Goal: Task Accomplishment & Management: Use online tool/utility

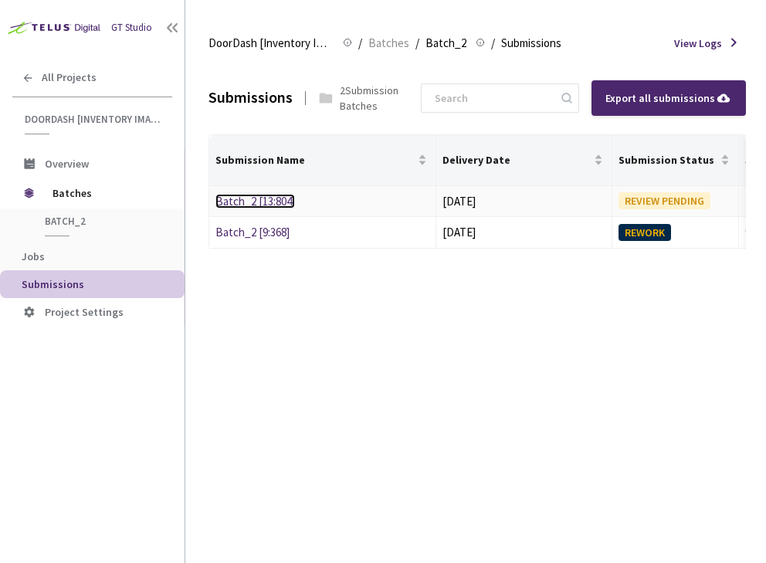
click at [266, 194] on link "Batch_2 [13:804]" at bounding box center [255, 201] width 80 height 15
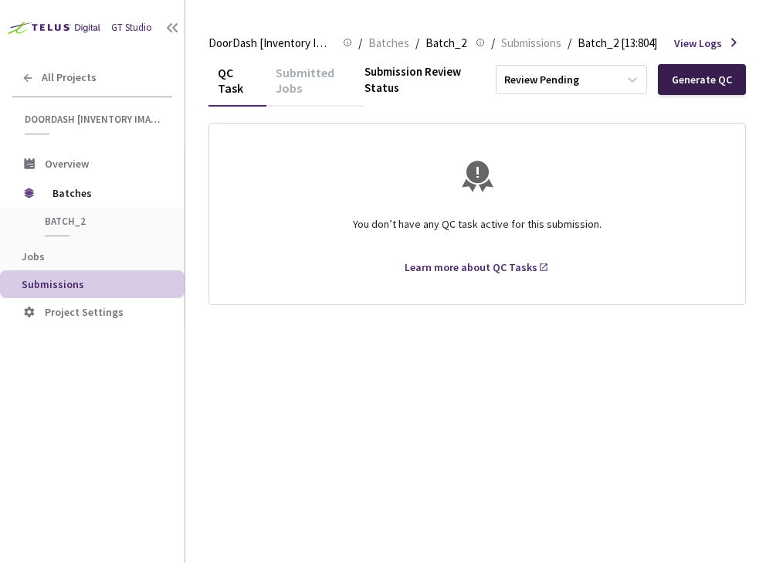
click at [689, 76] on div "Generate QC" at bounding box center [702, 79] width 60 height 12
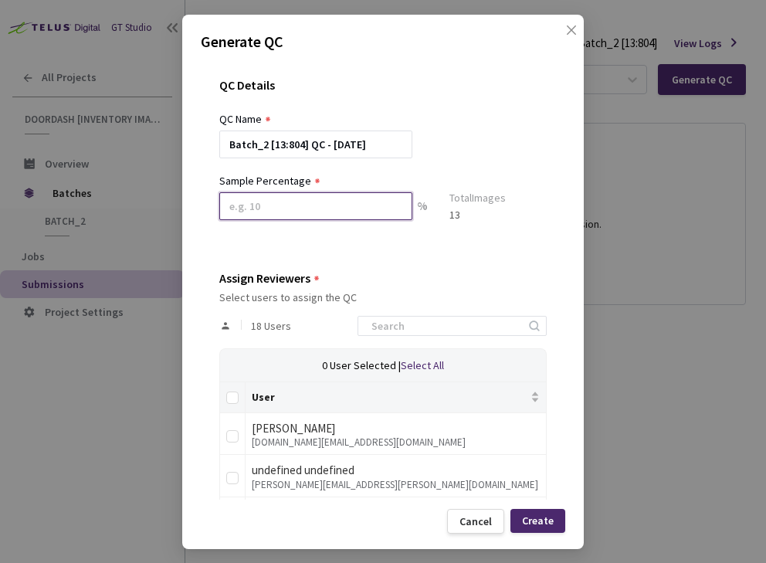
click at [290, 201] on input at bounding box center [315, 206] width 193 height 28
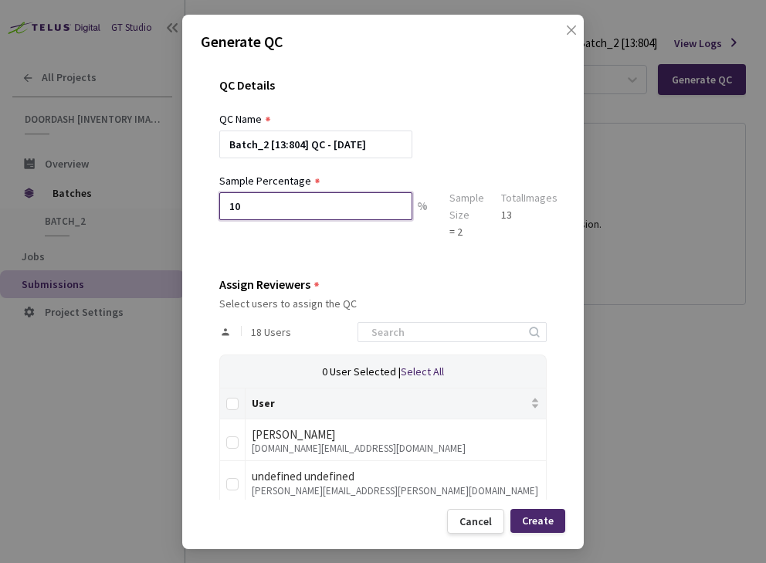
scroll to position [24, 0]
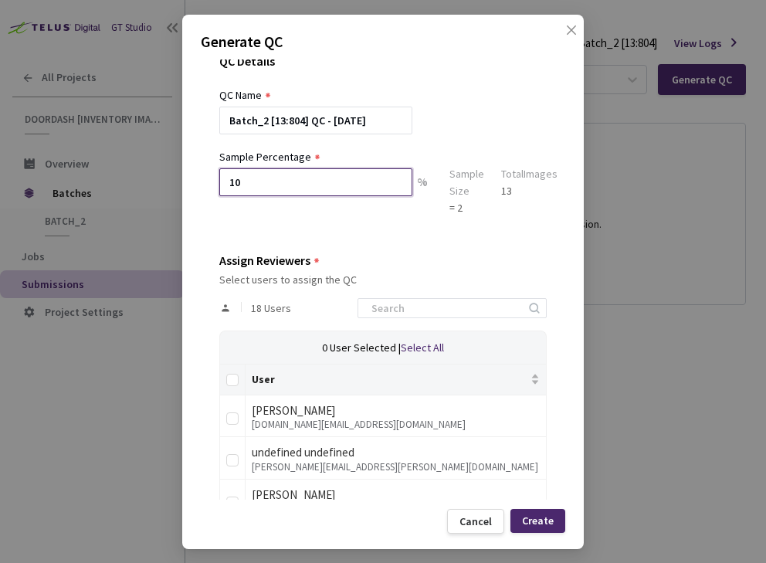
type input "10"
click at [507, 244] on div "QC Details QC Name Batch_2 [13:804] QC - 27 Aug, 2025 Sample Percentage 10 % Sa…" at bounding box center [383, 279] width 365 height 440
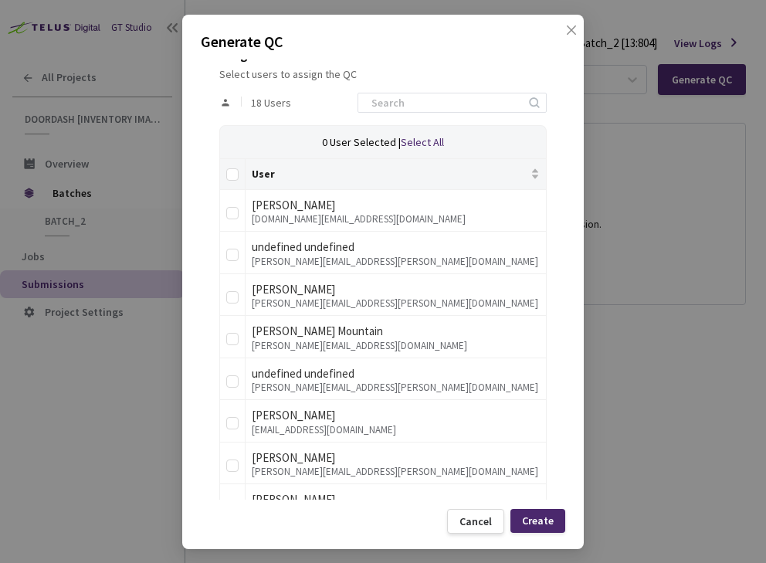
scroll to position [247, 0]
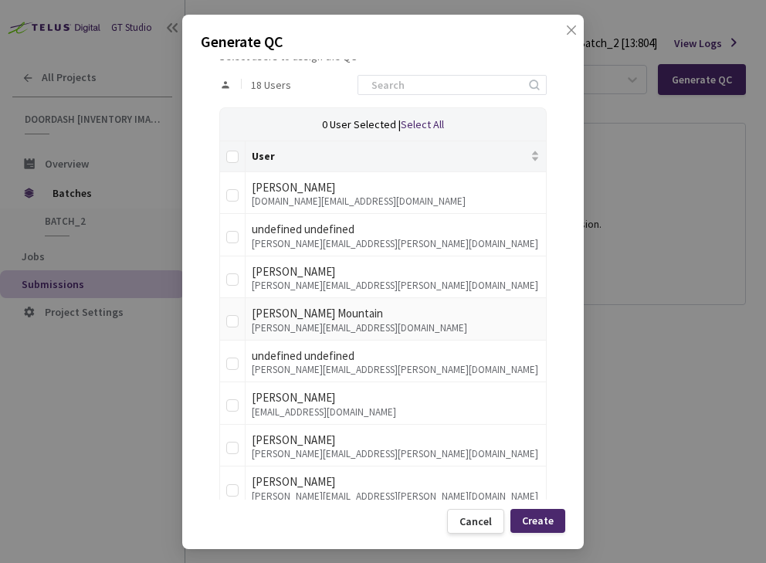
click at [287, 320] on div "[PERSON_NAME] Mountain" at bounding box center [396, 313] width 288 height 19
click at [232, 320] on input "checkbox" at bounding box center [232, 321] width 12 height 12
checkbox input "true"
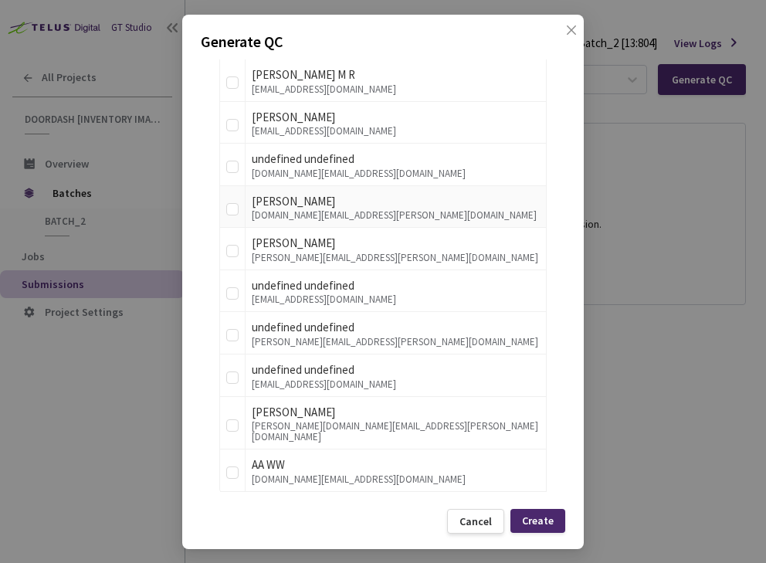
scroll to position [0, 0]
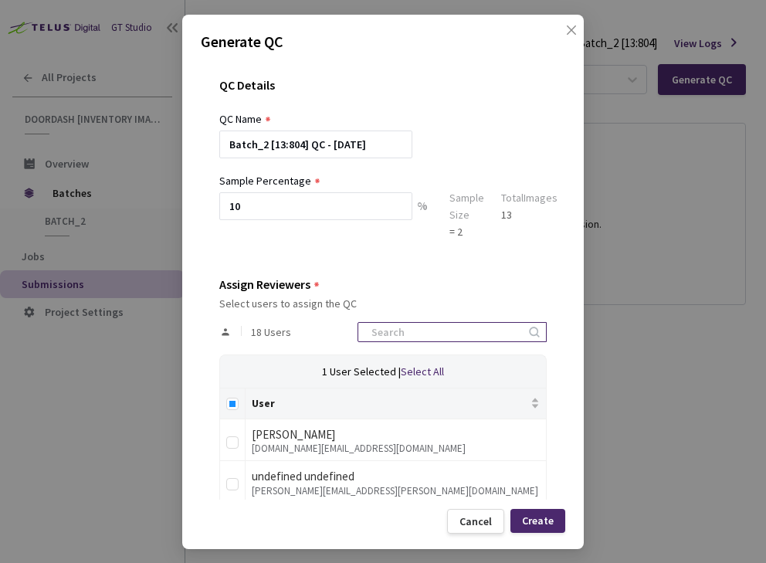
click at [428, 330] on input at bounding box center [444, 332] width 164 height 19
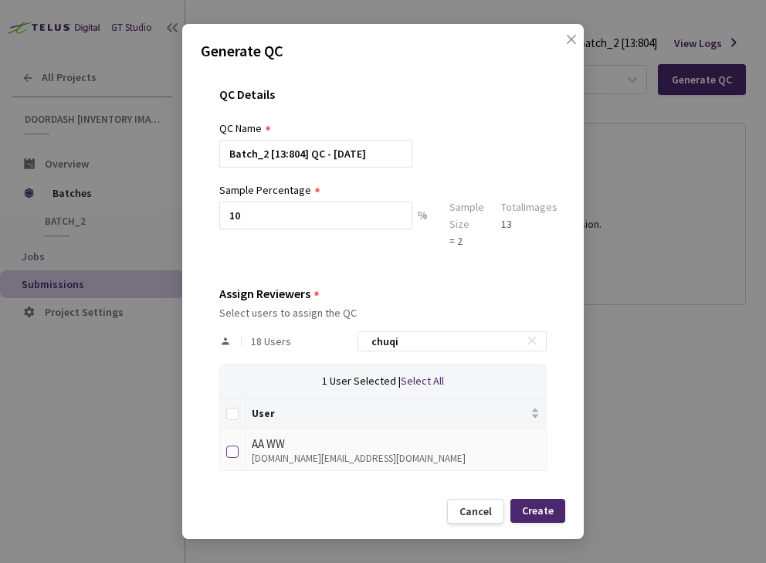
type input "chuqi"
click at [234, 445] on label at bounding box center [232, 450] width 12 height 22
click at [234, 446] on input "checkbox" at bounding box center [232, 452] width 12 height 12
checkbox input "true"
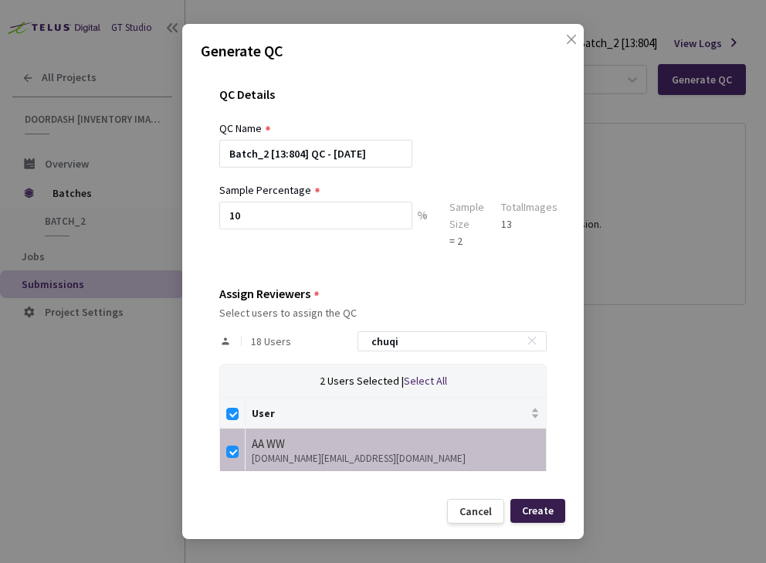
click at [542, 500] on div "Create" at bounding box center [537, 511] width 55 height 24
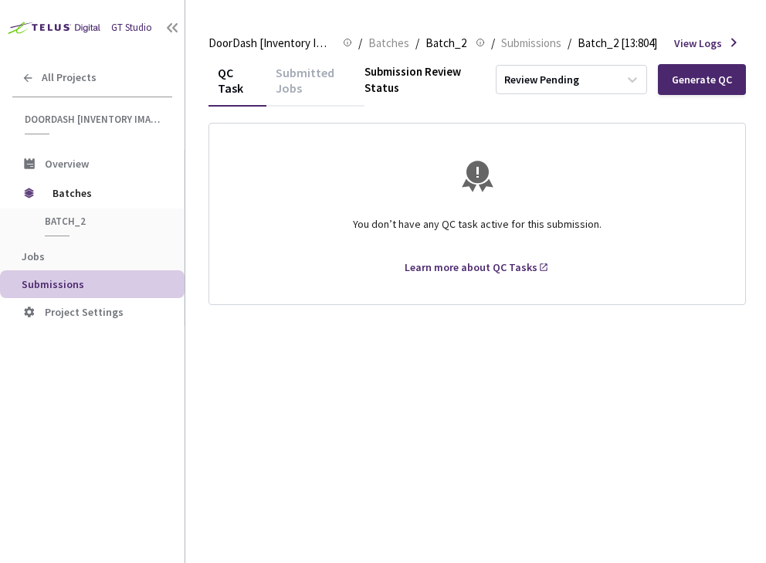
click at [97, 292] on li "Submissions" at bounding box center [92, 284] width 185 height 28
click at [549, 80] on div "Review Pending" at bounding box center [541, 80] width 75 height 15
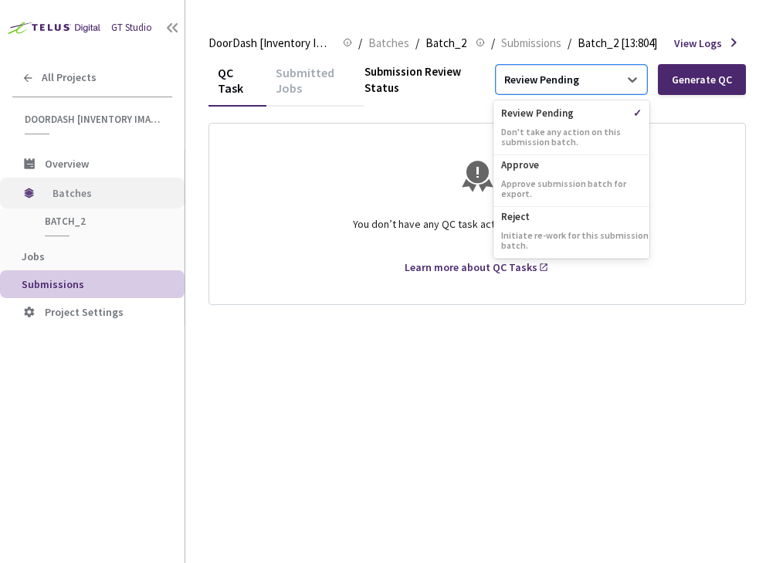
click at [74, 188] on span "Batches" at bounding box center [106, 193] width 106 height 31
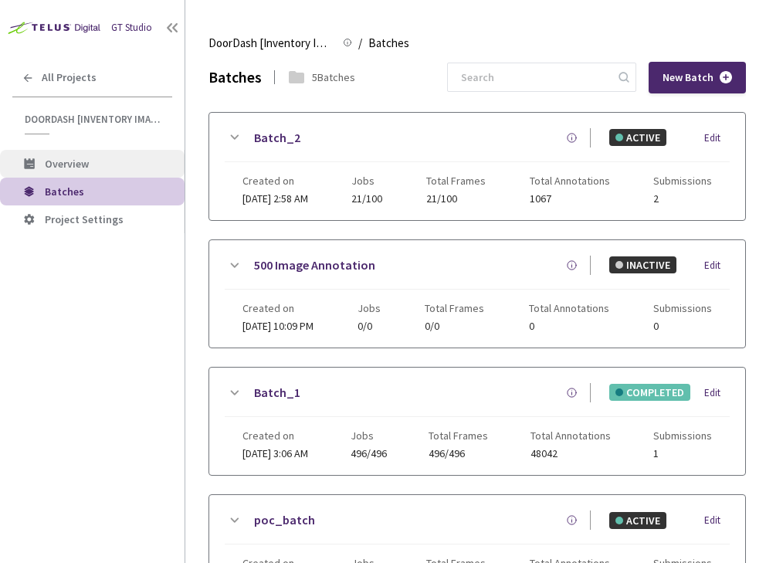
click at [98, 165] on span "Overview" at bounding box center [108, 164] width 127 height 13
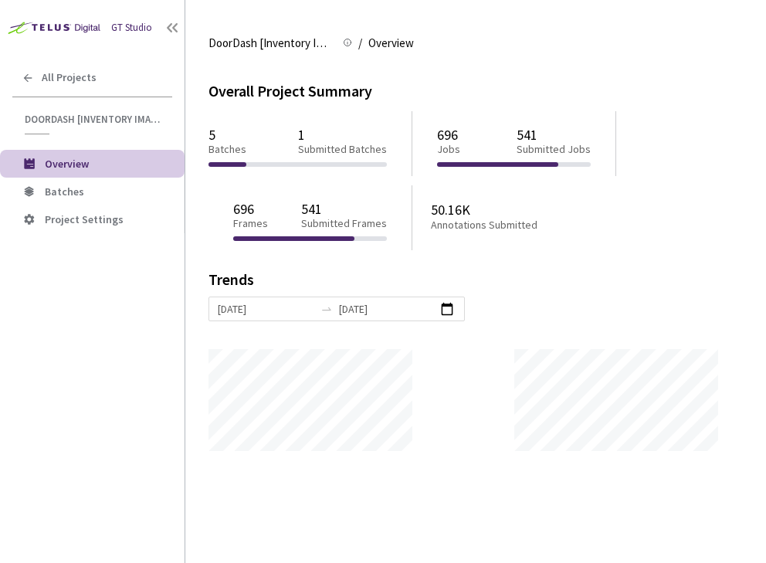
scroll to position [563, 766]
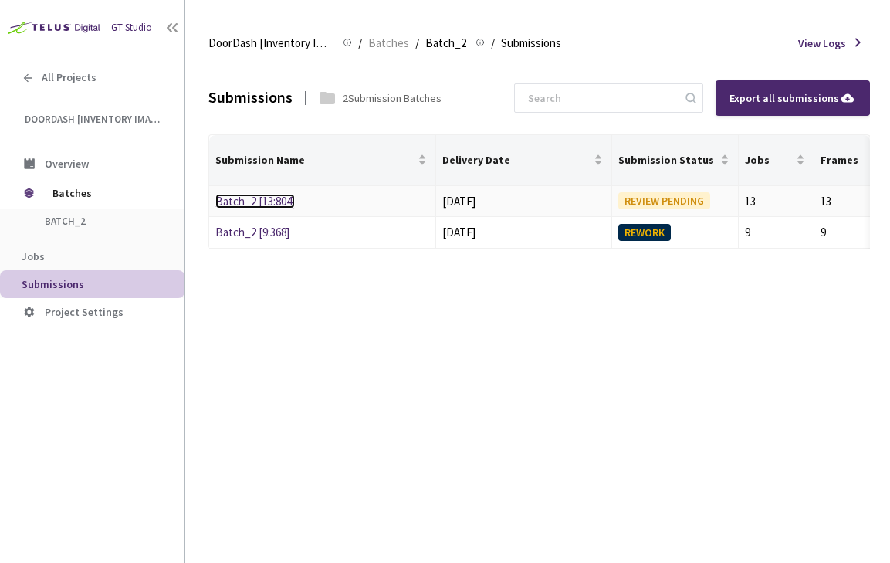
click at [269, 205] on link "Batch_2 [13:804]" at bounding box center [255, 201] width 80 height 15
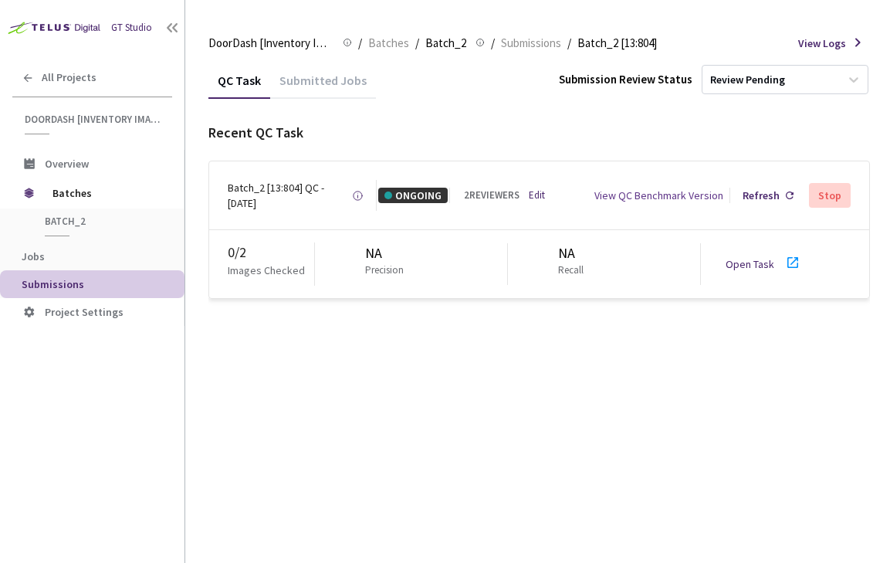
click at [785, 264] on icon at bounding box center [793, 262] width 19 height 19
